Goal: Information Seeking & Learning: Learn about a topic

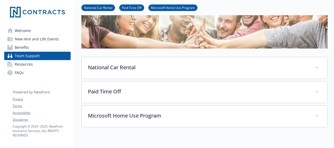
scroll to position [51, 0]
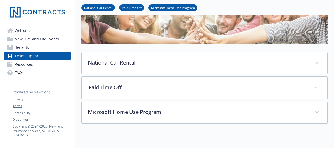
click at [232, 82] on div "Paid Time Off" at bounding box center [205, 88] width 246 height 23
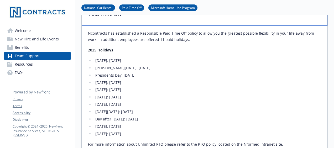
scroll to position [125, 0]
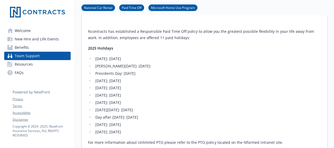
click at [321, 15] on div "National Car Rental Paid Time Off Microsoft Home Use Program" at bounding box center [204, 7] width 246 height 15
